Goal: Transaction & Acquisition: Purchase product/service

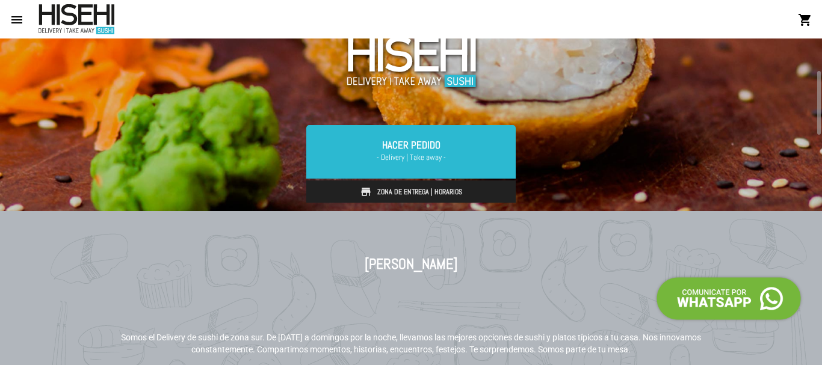
scroll to position [172, 0]
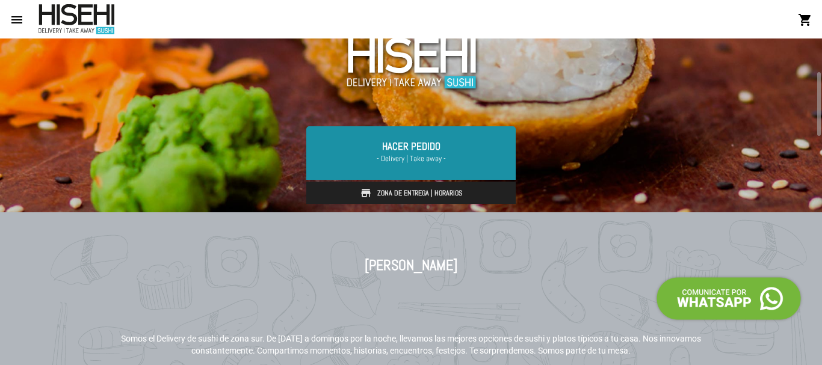
click at [436, 154] on span "- Delivery | Take away -" at bounding box center [411, 159] width 181 height 12
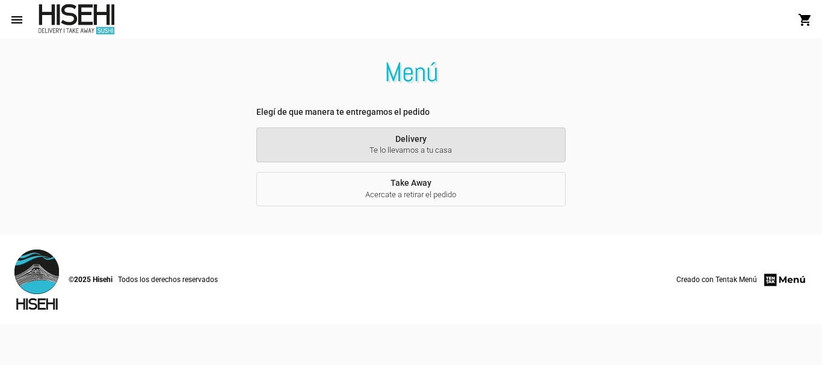
click at [447, 141] on button "Delivery Te lo llevamos a tu casa" at bounding box center [410, 145] width 309 height 35
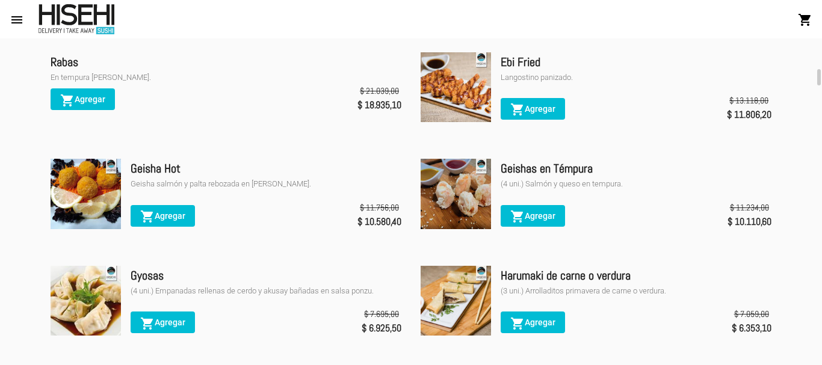
scroll to position [650, 0]
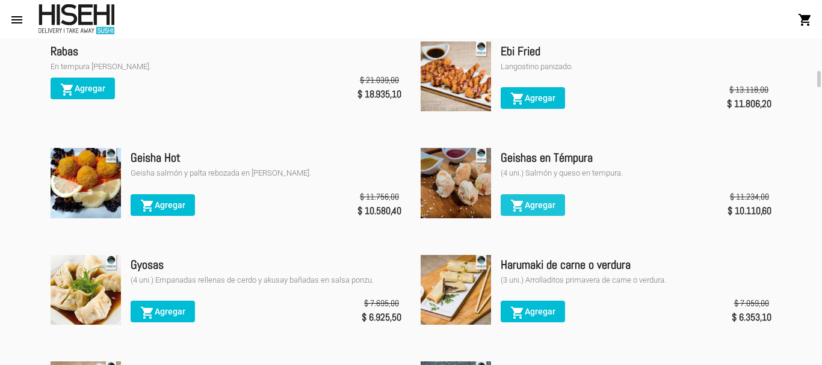
click at [550, 209] on span "shopping_cart Agregar" at bounding box center [532, 205] width 45 height 10
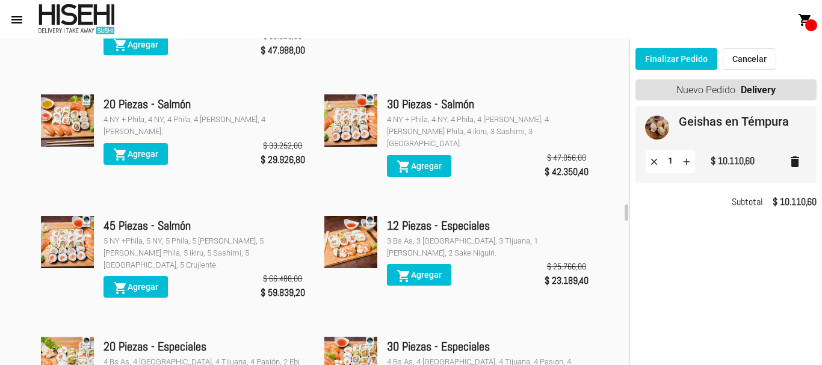
scroll to position [3274, 0]
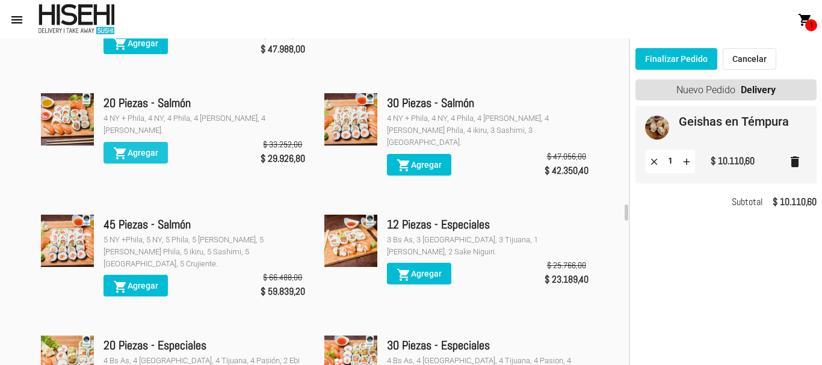
click at [141, 148] on span "shopping_cart Agregar" at bounding box center [135, 153] width 45 height 10
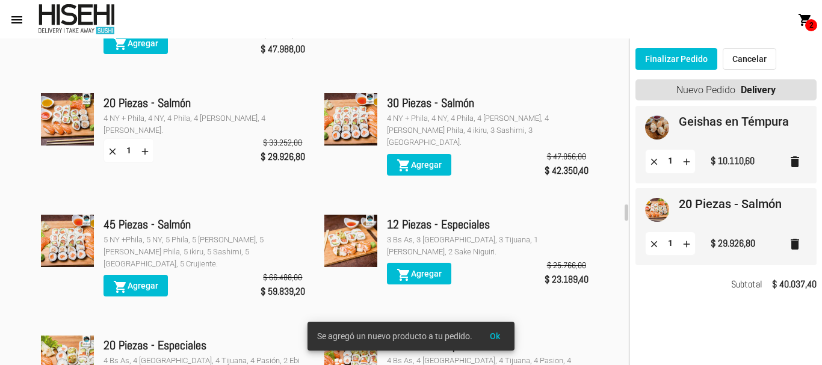
click at [697, 54] on button "Finalizar Pedido" at bounding box center [677, 59] width 82 height 22
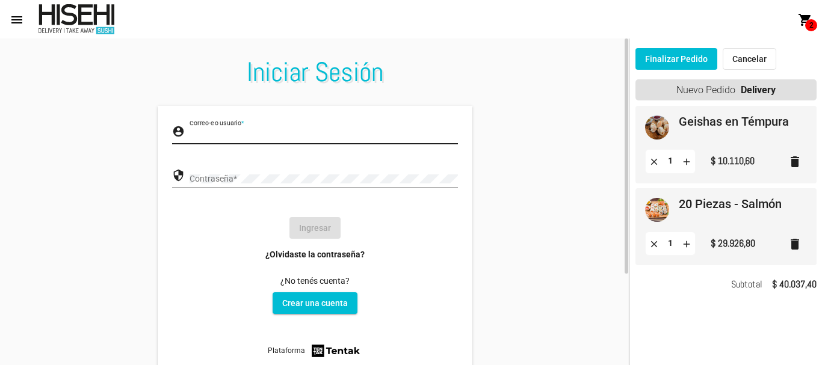
click at [310, 139] on input "Correo-e o usuario *" at bounding box center [324, 136] width 268 height 10
type input "[EMAIL_ADDRESS][DOMAIN_NAME]"
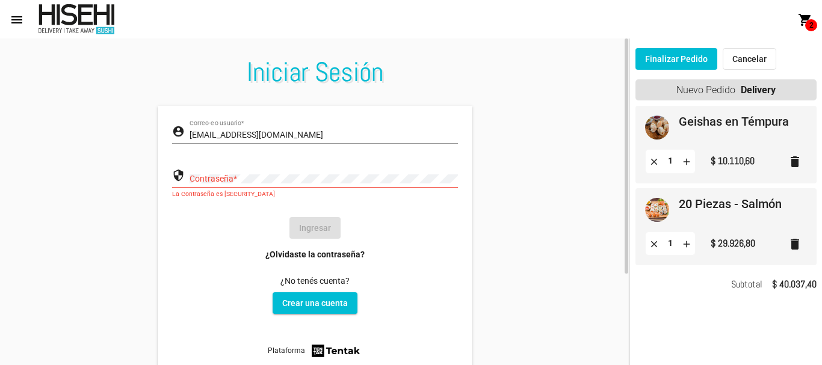
click at [344, 255] on link "¿Olvidaste la contraseña?" at bounding box center [314, 255] width 99 height 12
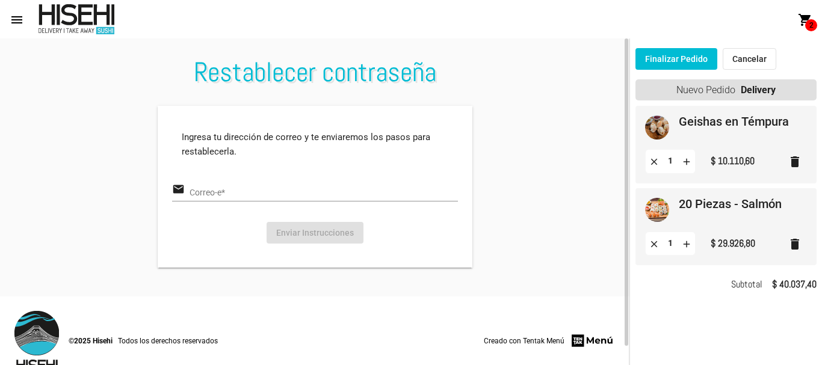
click at [287, 191] on input "Correo-e *" at bounding box center [324, 193] width 268 height 10
type input "[EMAIL_ADDRESS][DOMAIN_NAME]"
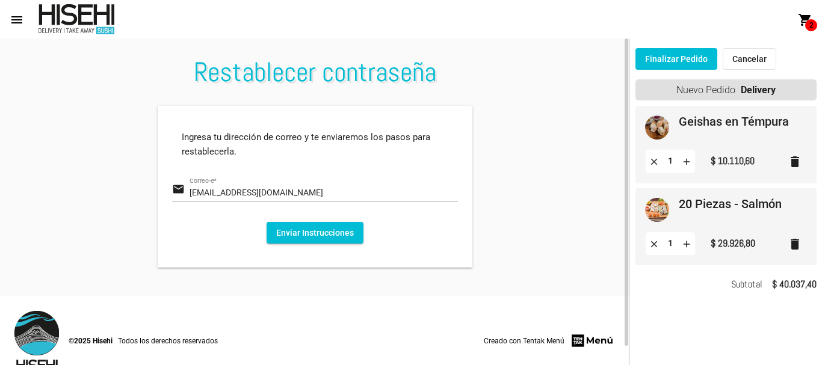
click at [321, 234] on button "Enviar Instrucciones" at bounding box center [315, 233] width 97 height 22
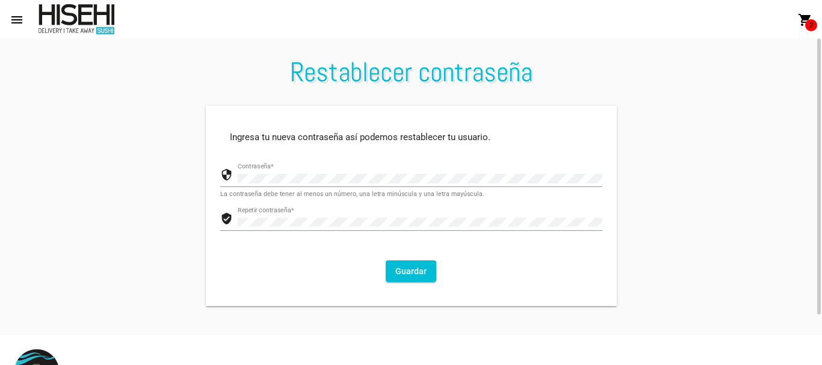
click at [417, 268] on button "Guardar" at bounding box center [411, 272] width 51 height 22
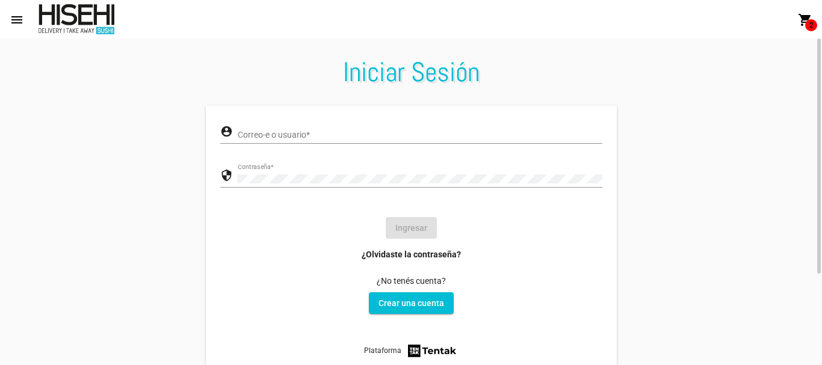
type input "[EMAIL_ADDRESS][DOMAIN_NAME]"
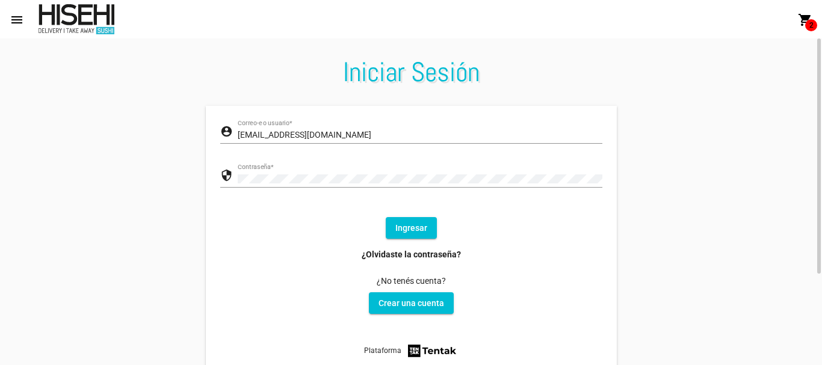
click at [414, 232] on button "Ingresar" at bounding box center [411, 228] width 51 height 22
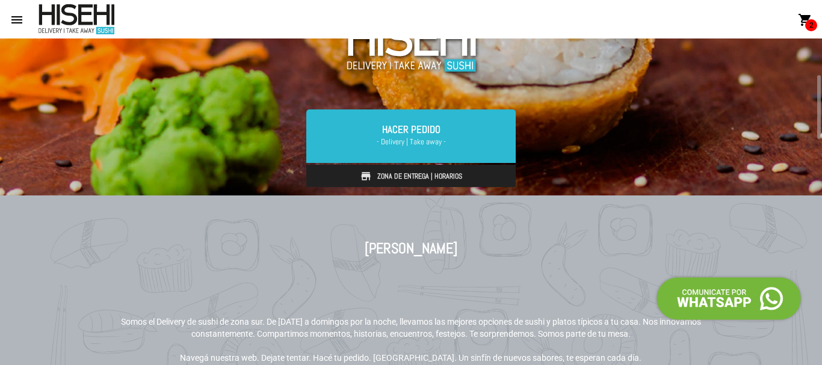
scroll to position [188, 0]
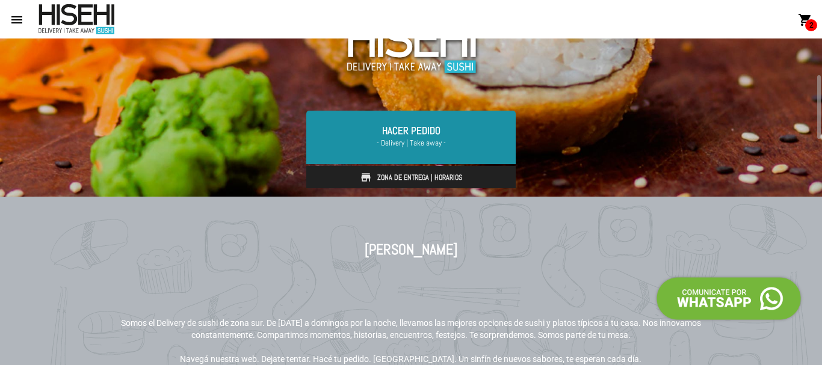
click at [422, 145] on span "- Delivery | Take away -" at bounding box center [411, 143] width 181 height 12
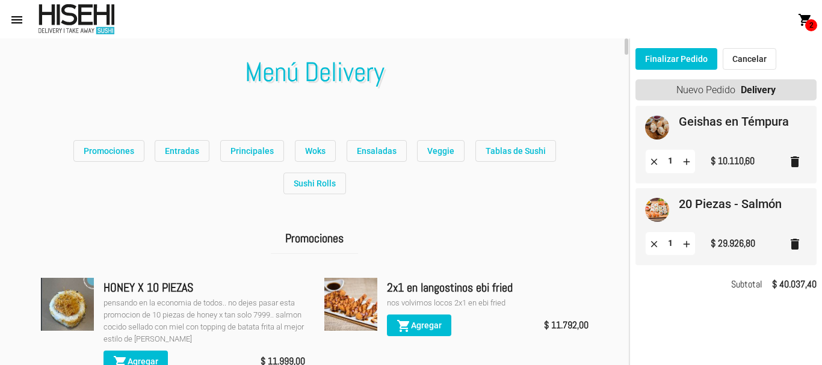
click at [679, 52] on button "Finalizar Pedido" at bounding box center [677, 59] width 82 height 22
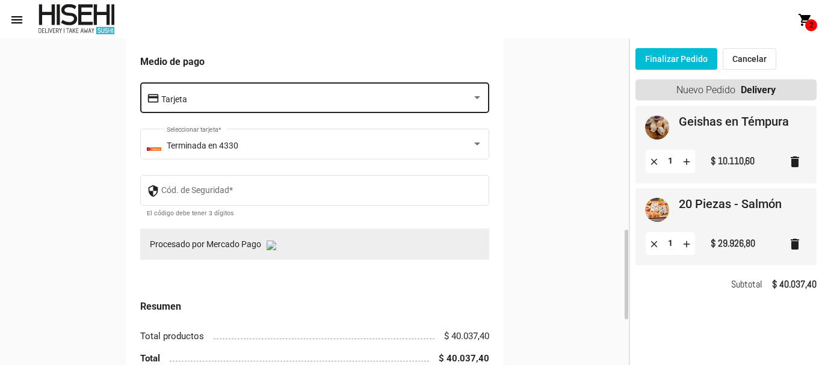
scroll to position [689, 0]
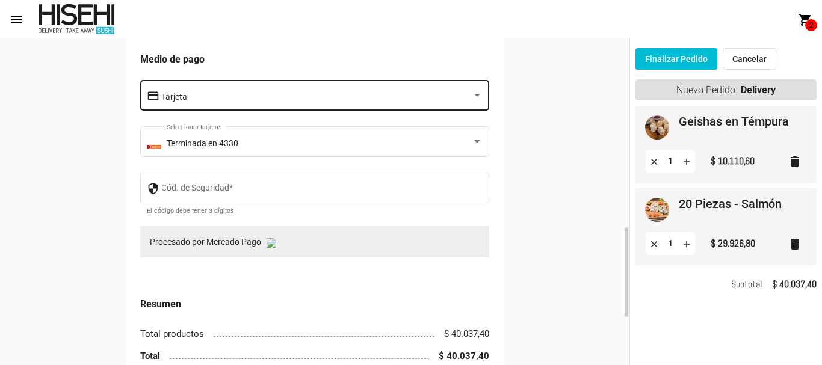
click at [360, 207] on div "security Cód. de Seguridad * El código debe tener 3 dígitos" at bounding box center [314, 194] width 349 height 42
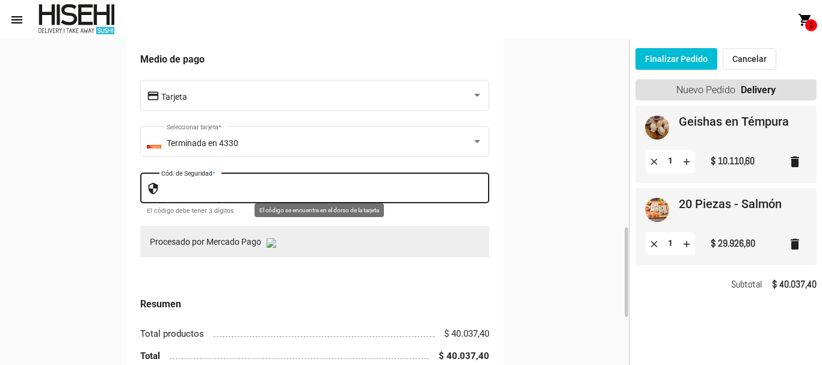
click at [367, 191] on input "Cód. de Seguridad *" at bounding box center [322, 190] width 322 height 10
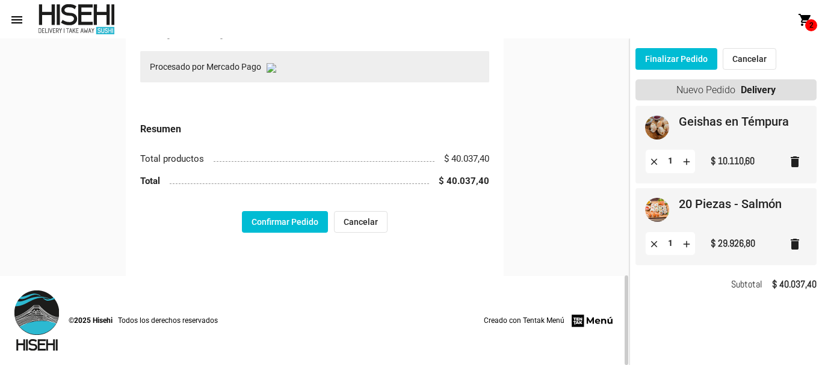
type input "972"
click at [294, 224] on button "Confirmar Pedido" at bounding box center [285, 222] width 86 height 22
